Goal: Information Seeking & Learning: Understand process/instructions

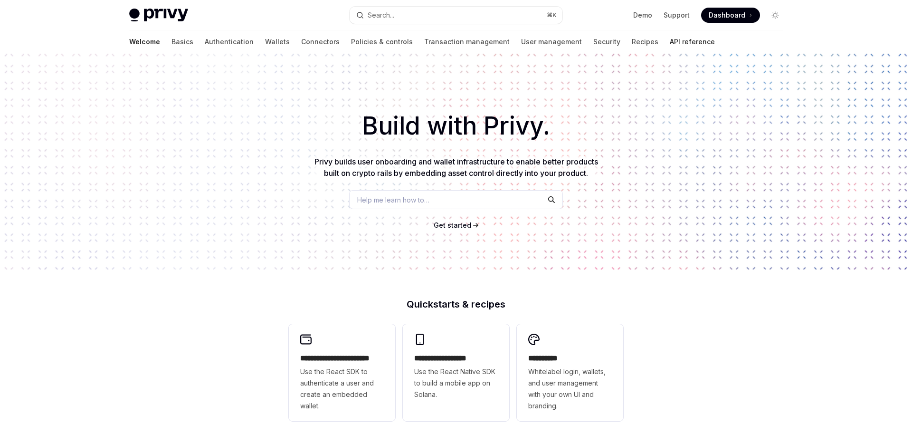
click at [670, 42] on link "API reference" at bounding box center [692, 41] width 45 height 23
type textarea "*"
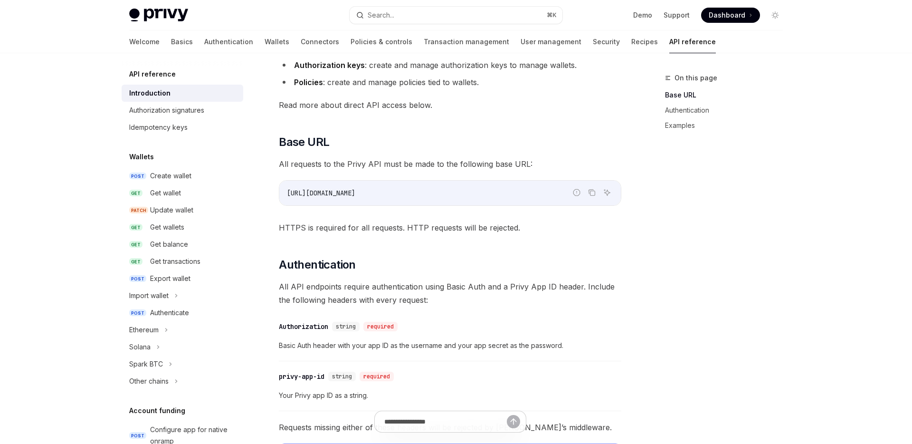
scroll to position [163, 0]
click at [475, 2] on div "Privy Docs home page Search... ⌘ K Demo Support Dashboard Dashboard Search..." at bounding box center [456, 15] width 654 height 30
click at [463, 14] on button "Search... ⌘ K" at bounding box center [456, 15] width 213 height 17
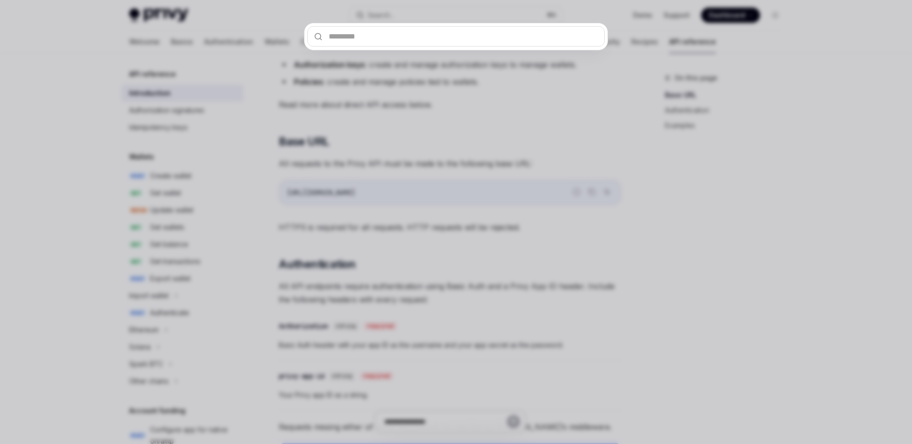
type input "*******"
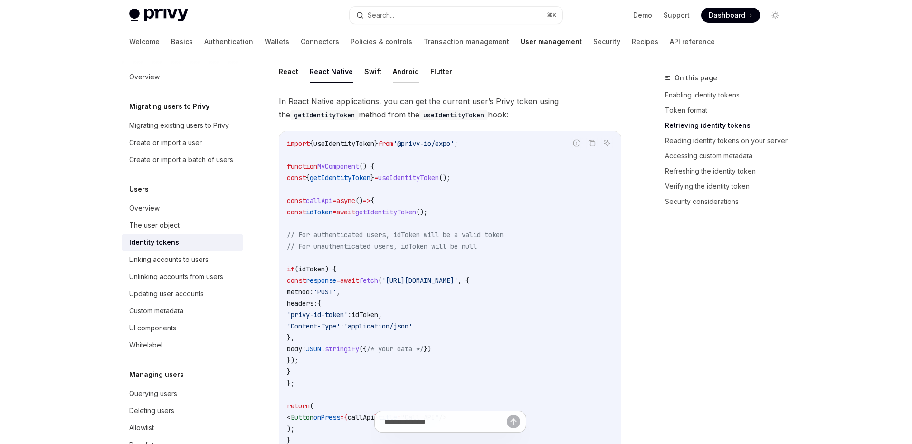
scroll to position [857, 0]
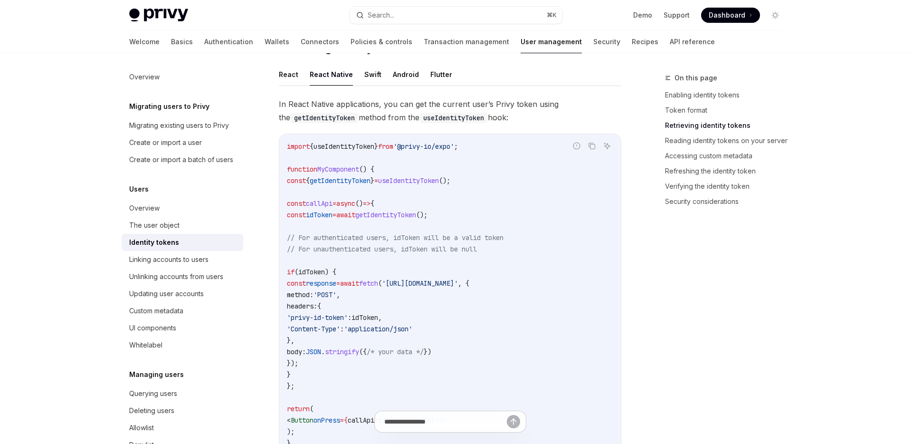
click at [355, 215] on span "await" at bounding box center [345, 214] width 19 height 9
click at [416, 211] on span "getIdentityToken" at bounding box center [385, 214] width 61 height 9
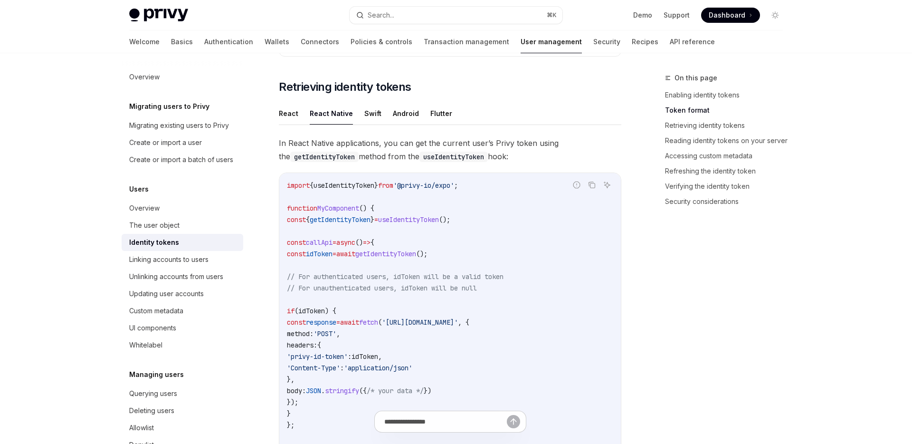
scroll to position [817, 0]
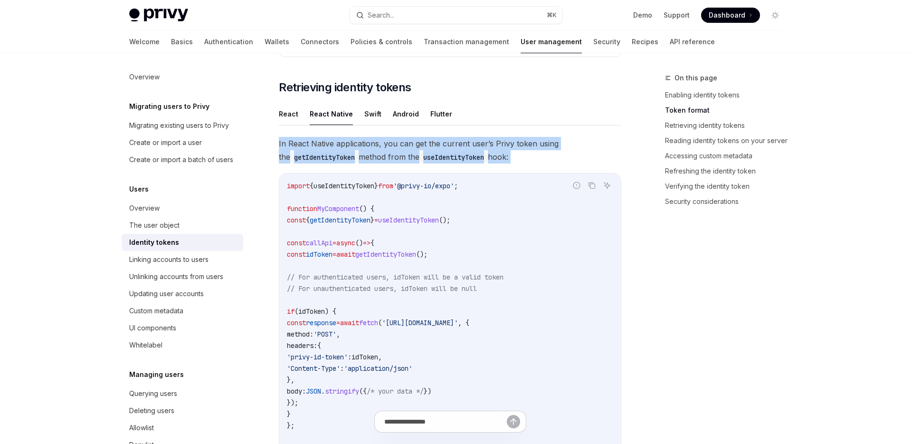
drag, startPoint x: 278, startPoint y: 144, endPoint x: 520, endPoint y: 170, distance: 242.7
click at [186, 239] on div "Identity tokens" at bounding box center [183, 242] width 108 height 11
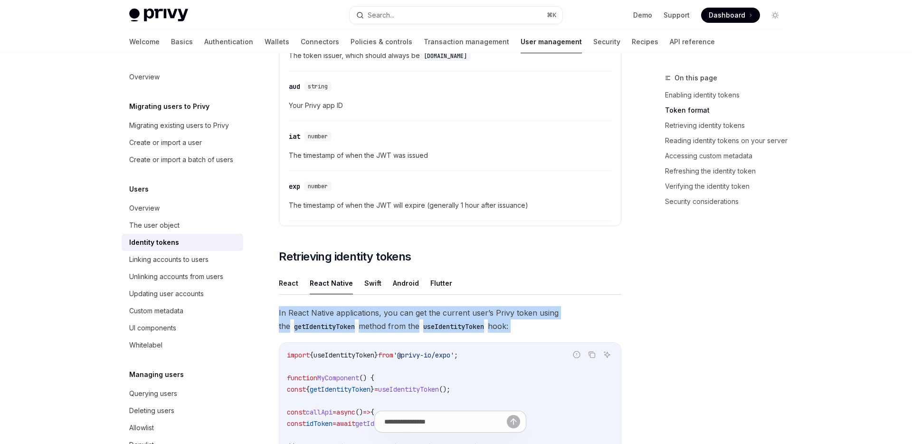
scroll to position [649, 0]
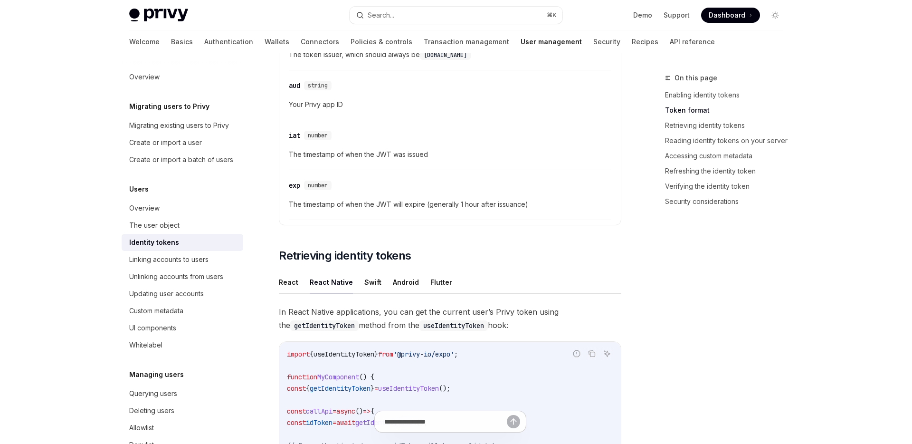
click at [300, 287] on ul "React React Native Swift Android Flutter" at bounding box center [450, 282] width 343 height 23
click at [296, 286] on button "React" at bounding box center [288, 282] width 19 height 22
type textarea "*"
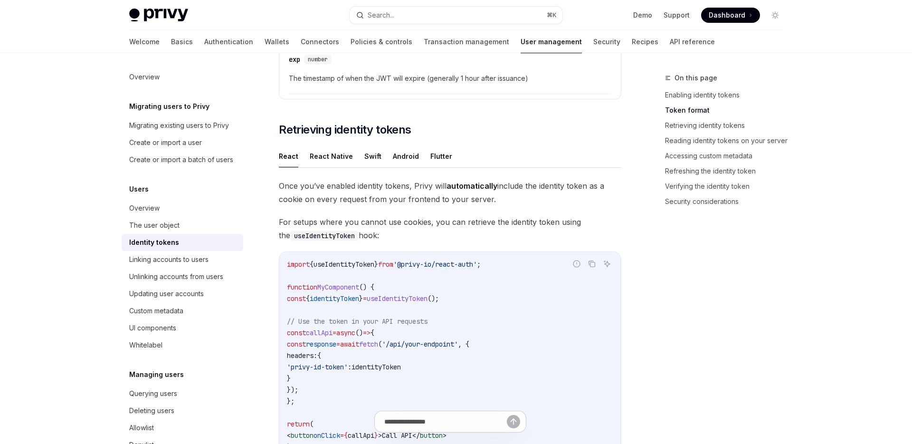
scroll to position [813, 0]
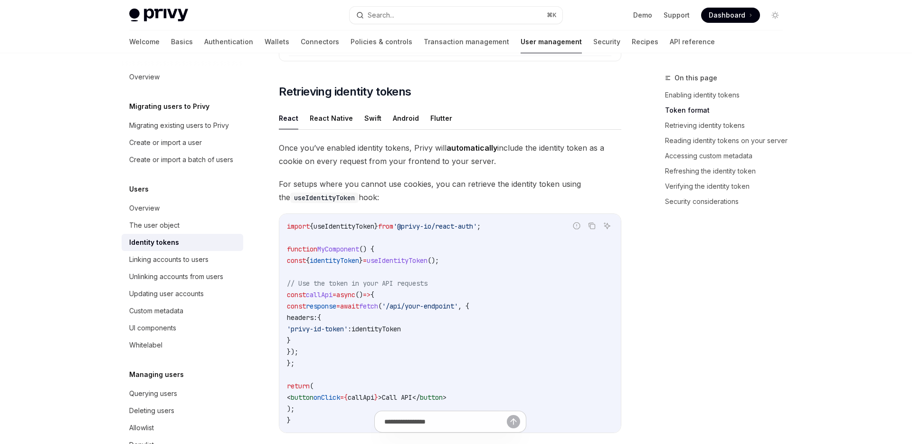
click at [422, 265] on code "import { useIdentityToken } from '@privy-io/react-auth' ; function MyComponent …" at bounding box center [450, 322] width 326 height 205
click at [422, 260] on span "useIdentityToken" at bounding box center [397, 260] width 61 height 9
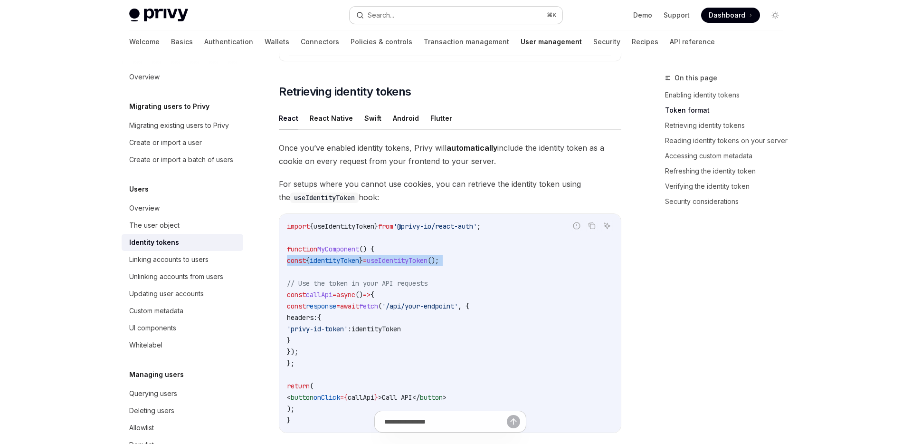
click at [406, 21] on button "Search... ⌘ K" at bounding box center [456, 15] width 213 height 17
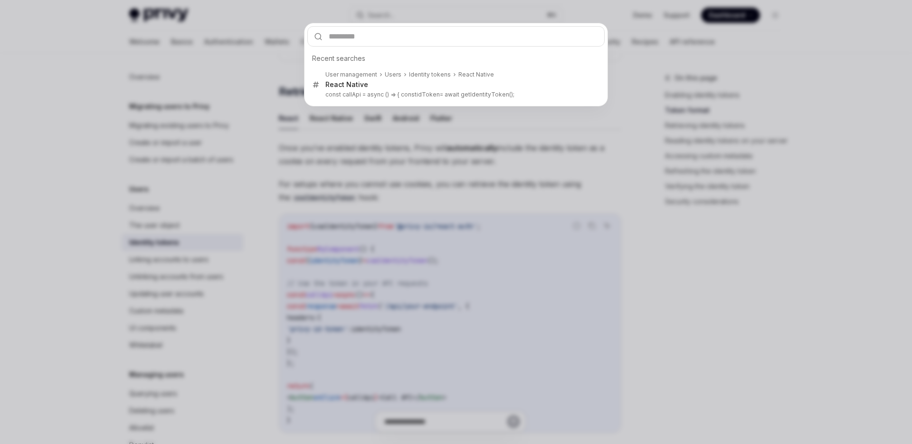
type input "**********"
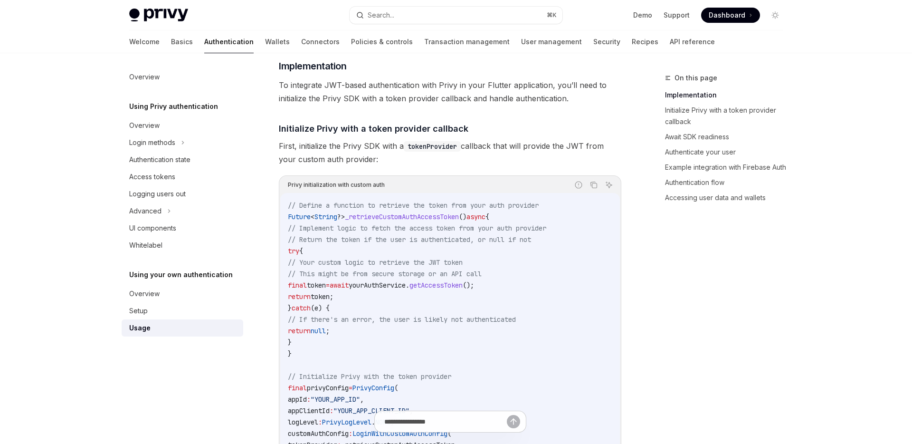
scroll to position [97, 0]
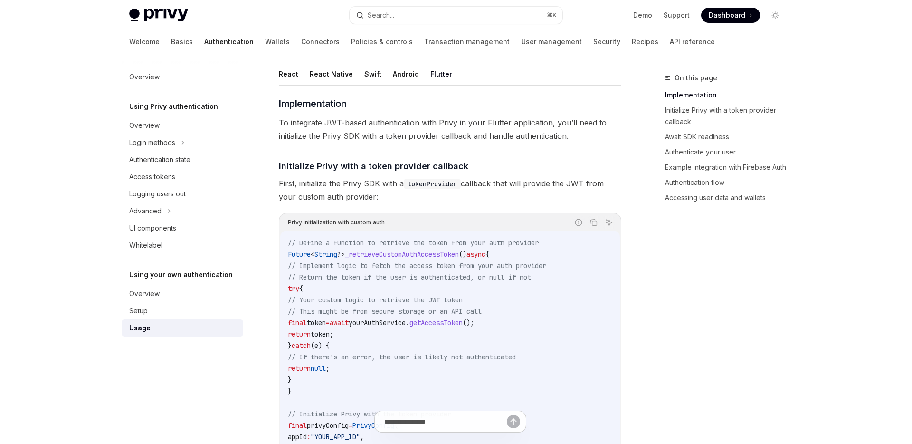
click at [288, 76] on button "React" at bounding box center [288, 74] width 19 height 22
type textarea "*"
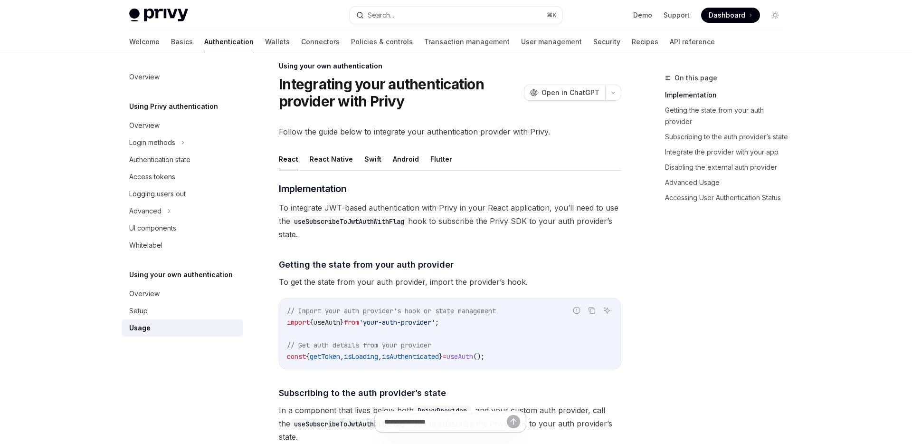
scroll to position [14, 0]
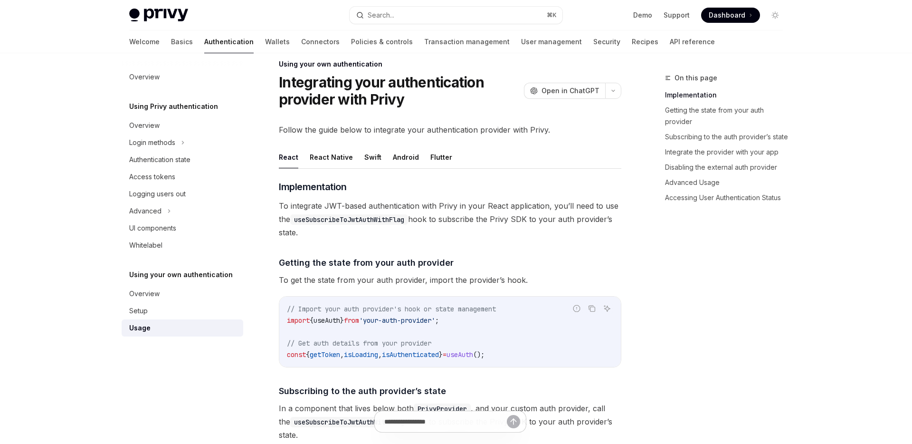
click at [331, 205] on span "To integrate JWT-based authentication with Privy in your React application, you…" at bounding box center [450, 219] width 343 height 40
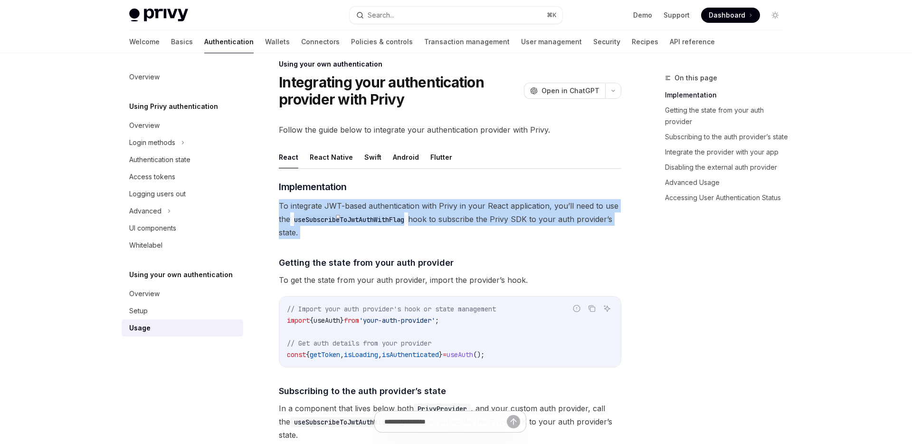
click at [331, 205] on span "To integrate JWT-based authentication with Privy in your React application, you…" at bounding box center [450, 219] width 343 height 40
click at [338, 217] on span "button" at bounding box center [338, 217] width 0 height 0
click at [421, 228] on span "To integrate JWT-based authentication with Privy in your React application, you…" at bounding box center [450, 219] width 343 height 40
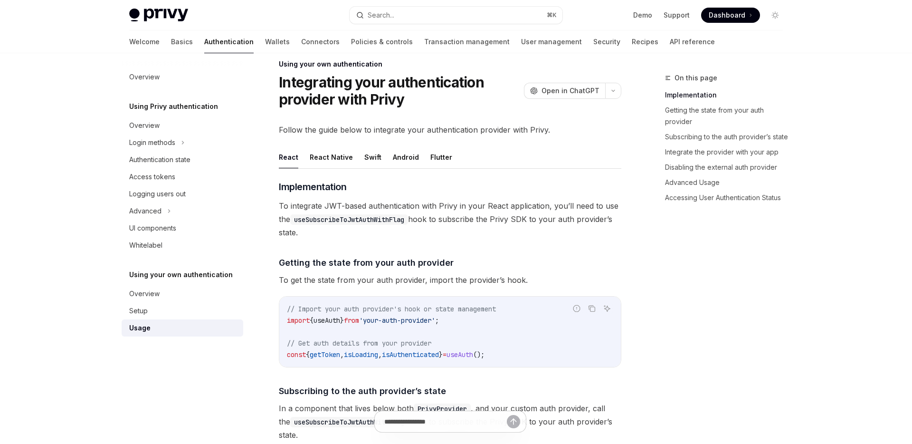
click at [415, 322] on span "'your-auth-provider'" at bounding box center [397, 320] width 76 height 9
click at [435, 320] on span "'your-auth-provider'" at bounding box center [397, 320] width 76 height 9
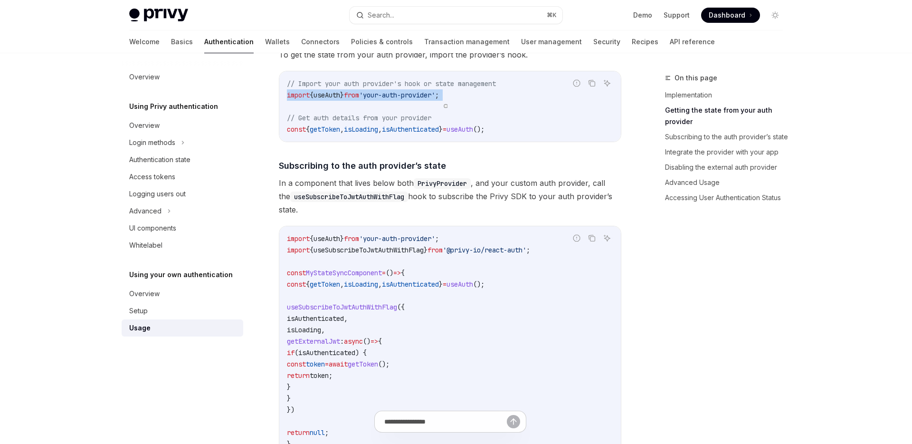
scroll to position [239, 0]
click at [473, 283] on span "useAuth" at bounding box center [460, 283] width 27 height 9
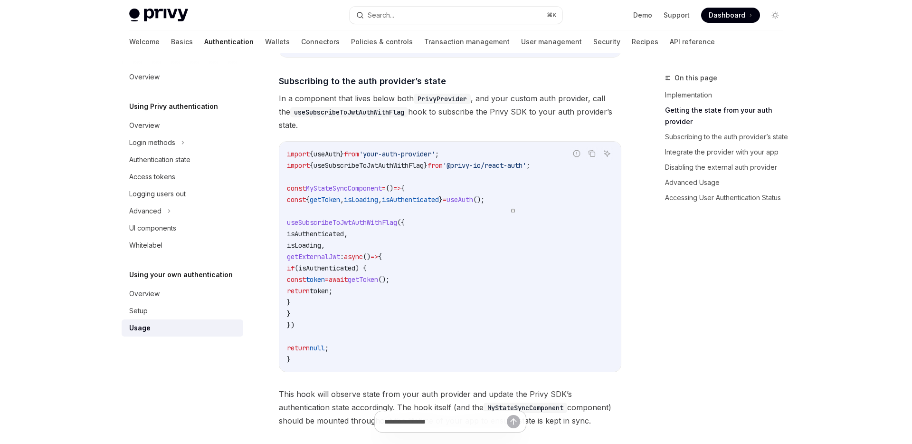
scroll to position [325, 0]
click at [340, 257] on span "getExternalJwt" at bounding box center [313, 255] width 53 height 9
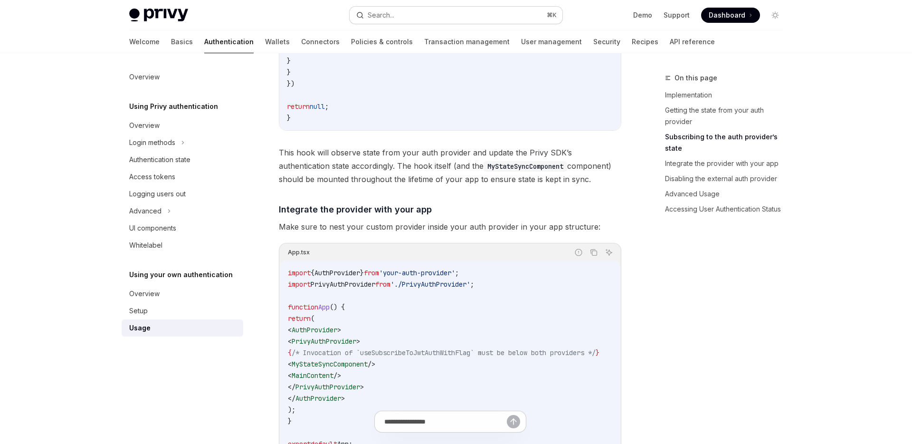
scroll to position [568, 0]
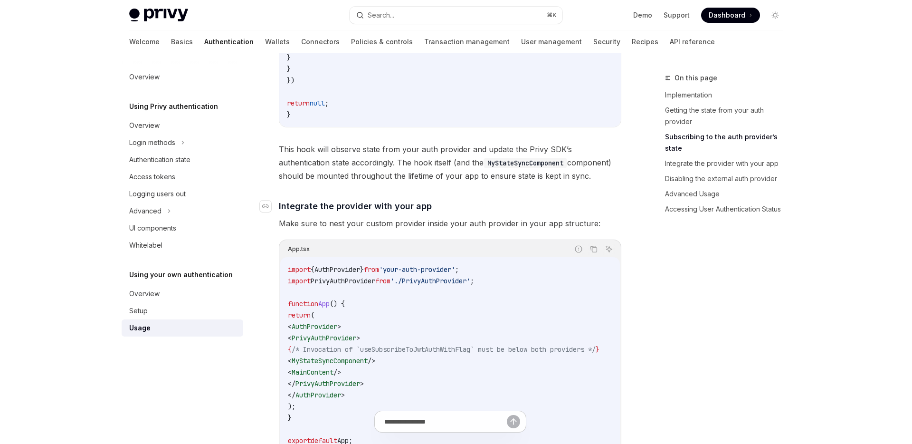
click at [379, 209] on span "Integrate the provider with your app" at bounding box center [355, 206] width 153 height 13
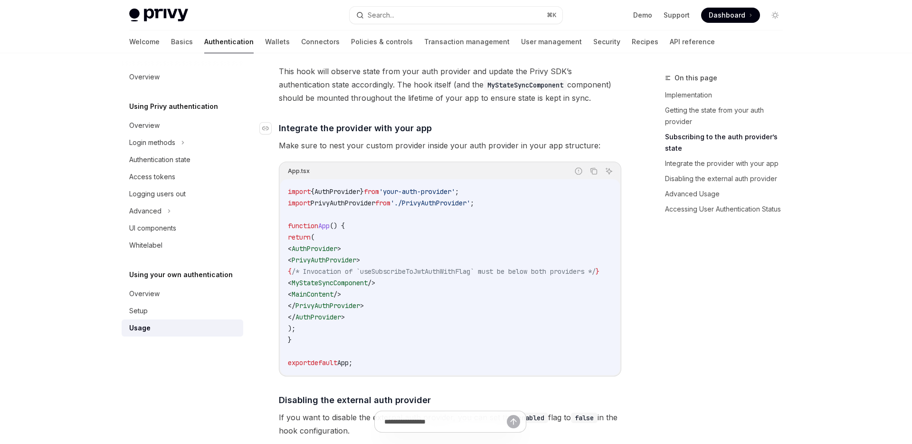
click at [379, 209] on div "App.tsx Report incorrect code Copy Ask AI import { AuthProvider } from 'your-au…" at bounding box center [450, 269] width 343 height 215
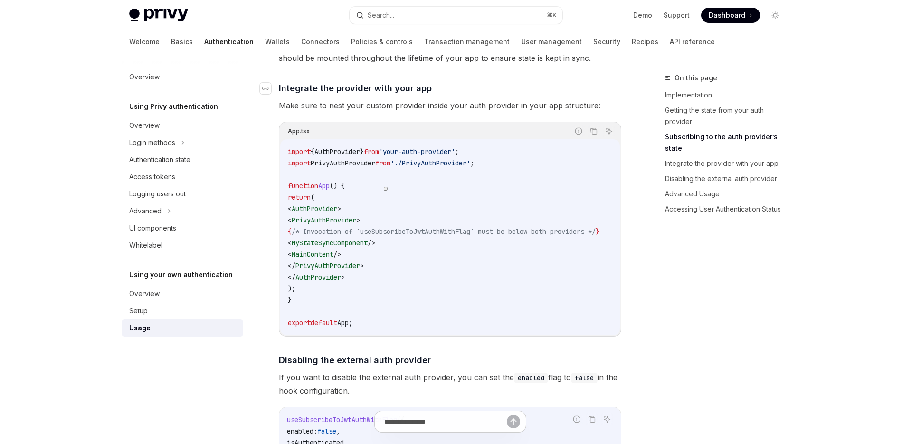
scroll to position [696, 0]
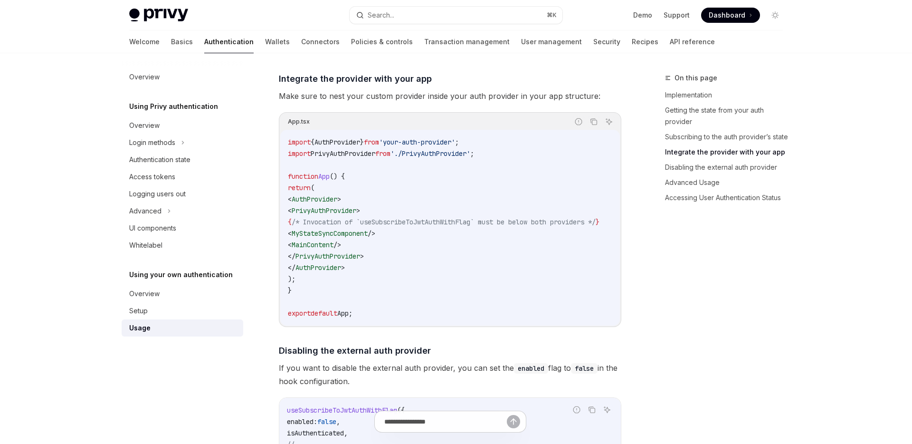
click at [369, 155] on span "PrivyAuthProvider" at bounding box center [343, 153] width 65 height 9
click at [381, 218] on span "/* Invocation of `useSubscribeToJwtAuthWithFlag` must be below both providers */" at bounding box center [444, 222] width 304 height 9
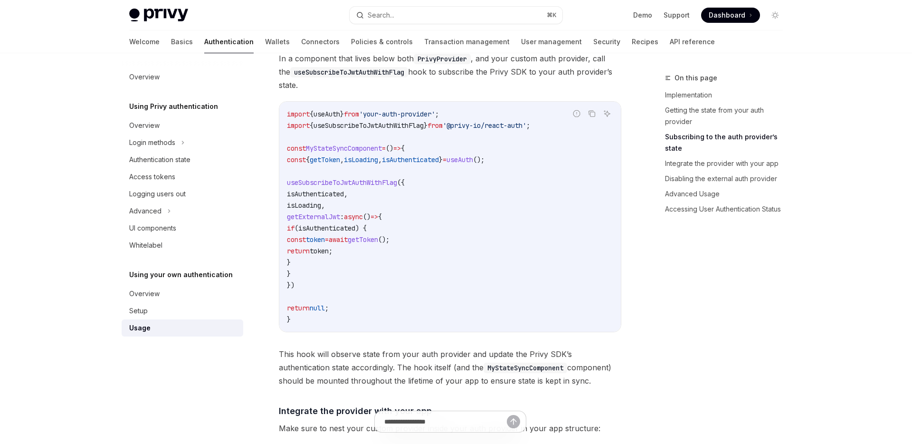
scroll to position [363, 0]
click at [403, 16] on button "Search... ⌘ K" at bounding box center [456, 15] width 213 height 17
